Goal: Task Accomplishment & Management: Manage account settings

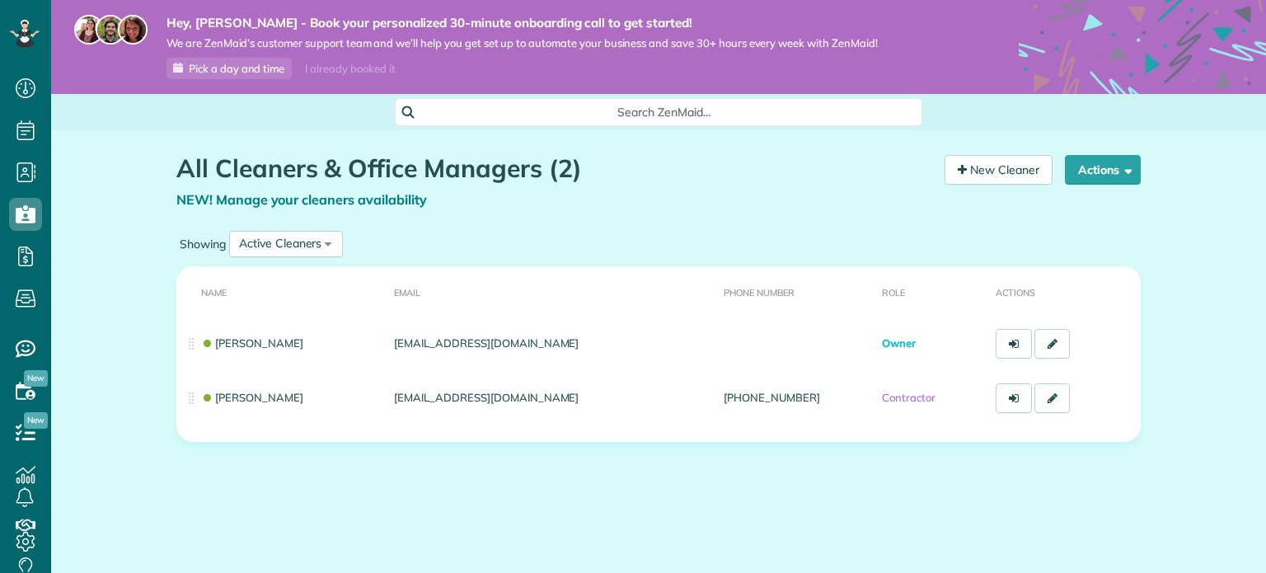
click at [733, 474] on div "All Cleaners & Office Managers (2) NEW! Manage your cleaners availability Your …" at bounding box center [658, 346] width 989 height 432
click at [1015, 470] on div "All Cleaners & Office Managers (2) NEW! Manage your cleaners availability Your …" at bounding box center [658, 346] width 989 height 432
click at [1068, 503] on div "All Cleaners & Office Managers (2) NEW! Manage your cleaners availability Your …" at bounding box center [658, 346] width 989 height 432
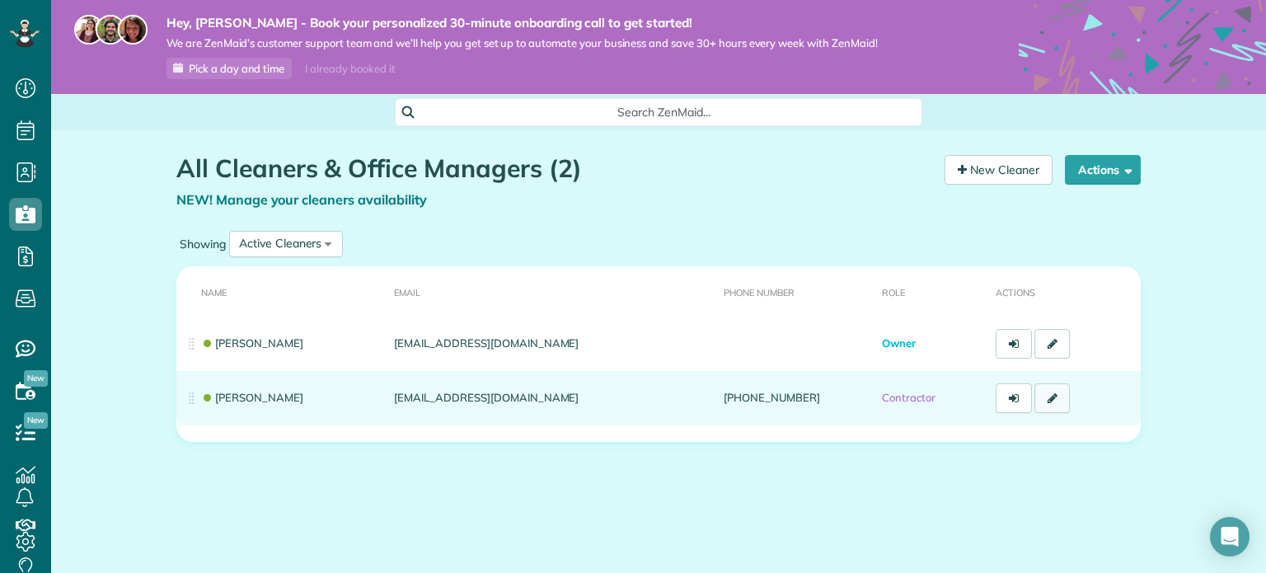
click at [1051, 398] on icon at bounding box center [1052, 398] width 10 height 12
click at [1064, 409] on link at bounding box center [1052, 398] width 36 height 30
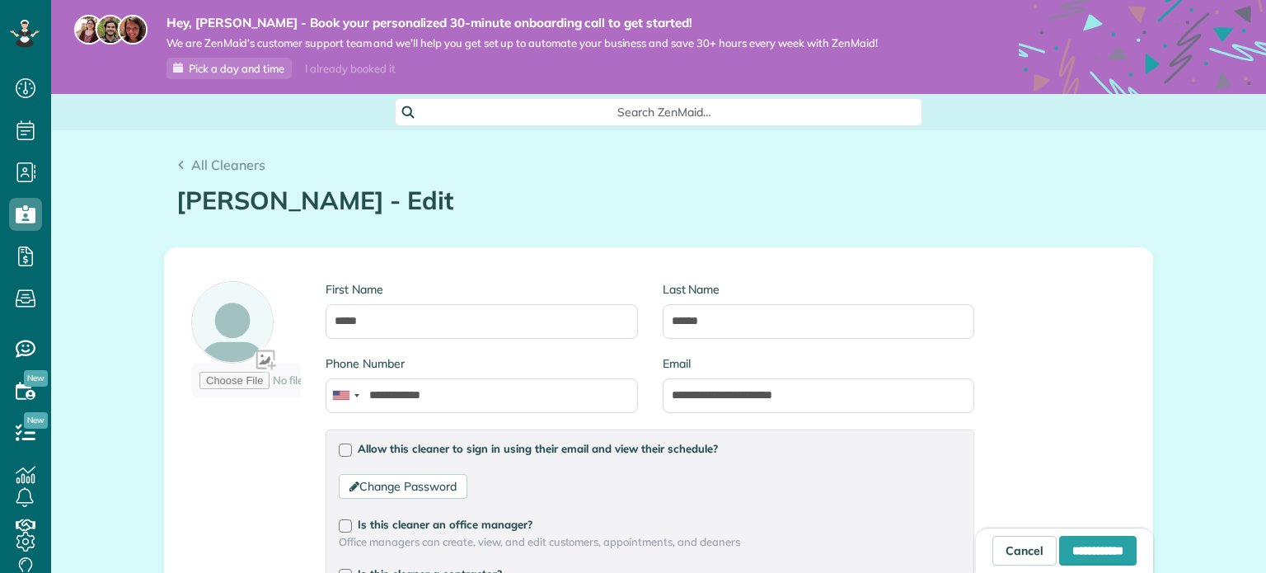
type input "**********"
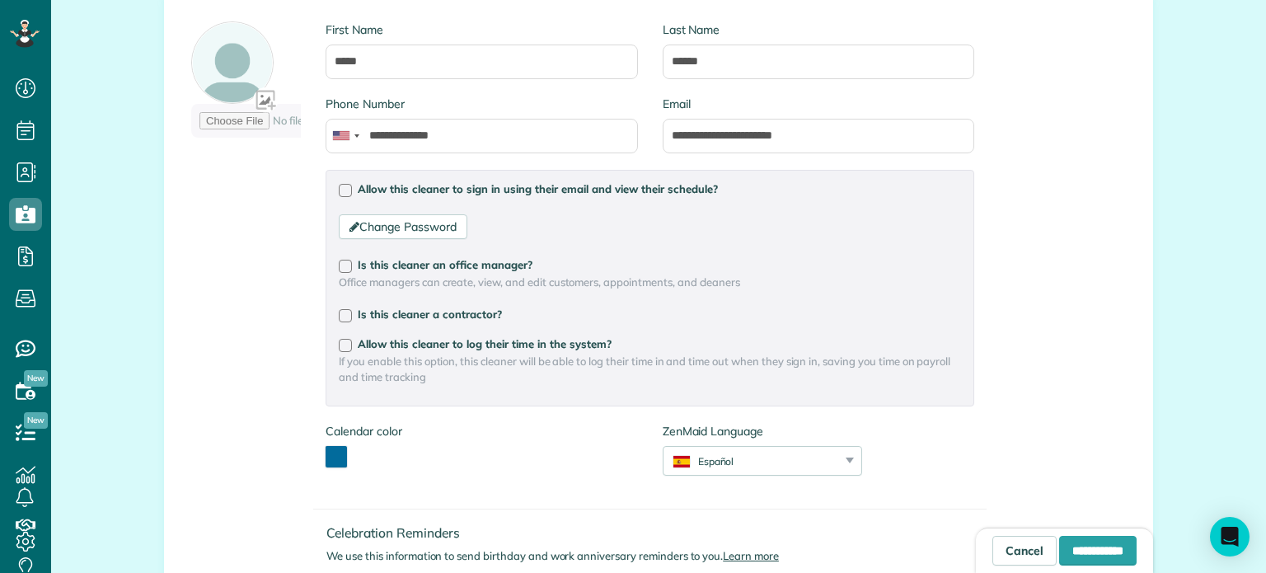
scroll to position [264, 0]
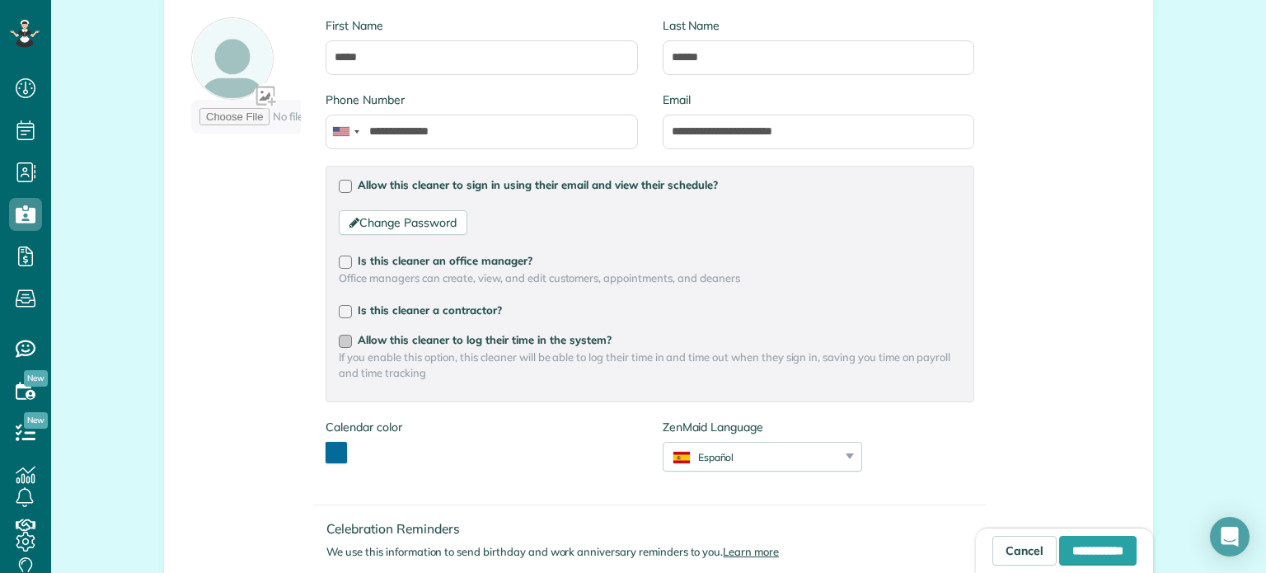
click at [345, 341] on div at bounding box center [345, 341] width 13 height 13
click at [353, 312] on label "Is this cleaner a contractor?" at bounding box center [650, 310] width 622 height 12
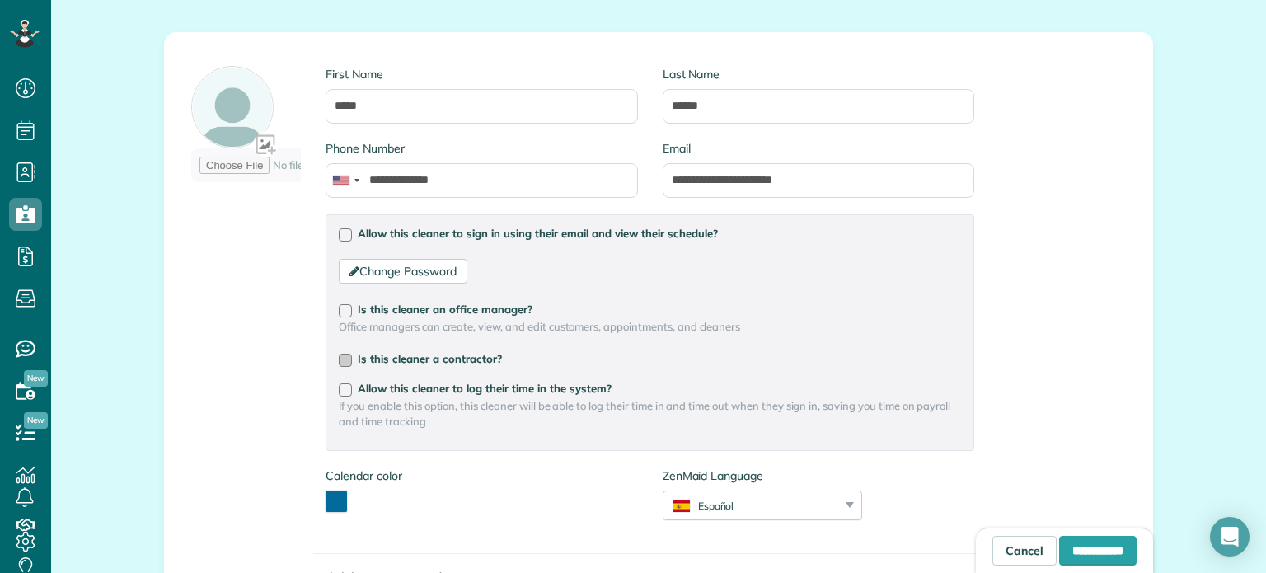
scroll to position [214, 0]
click at [359, 311] on span "Is this cleaner an office manager?" at bounding box center [445, 309] width 175 height 13
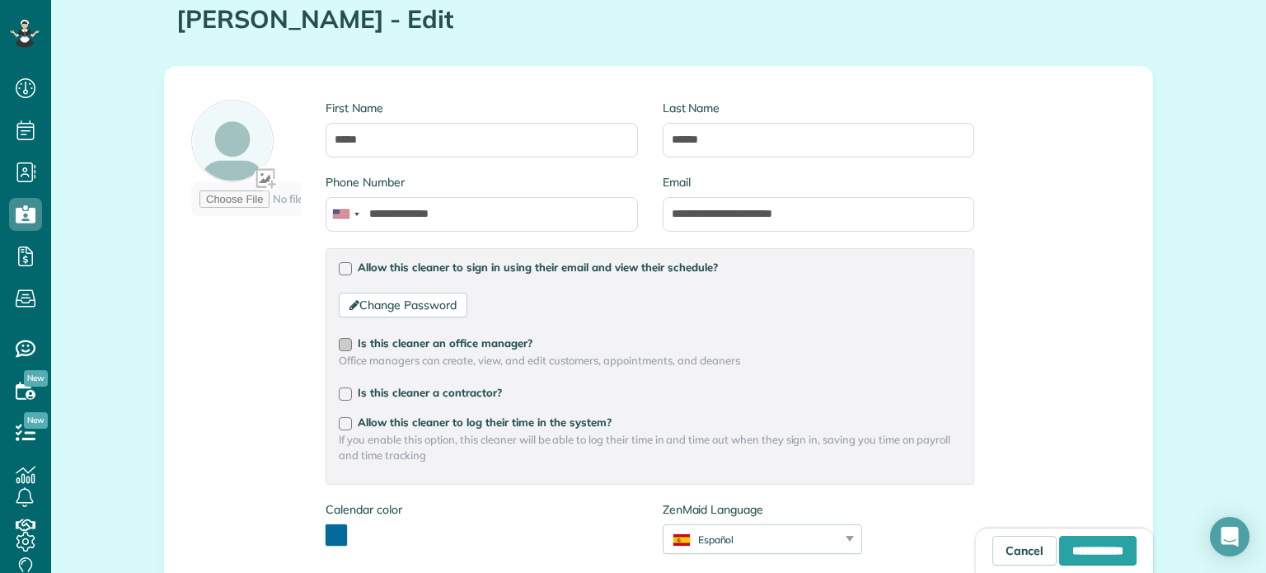
scroll to position [180, 0]
click at [353, 428] on label "Allow this cleaner to log their time in the system?" at bounding box center [650, 424] width 622 height 12
